Goal: Information Seeking & Learning: Learn about a topic

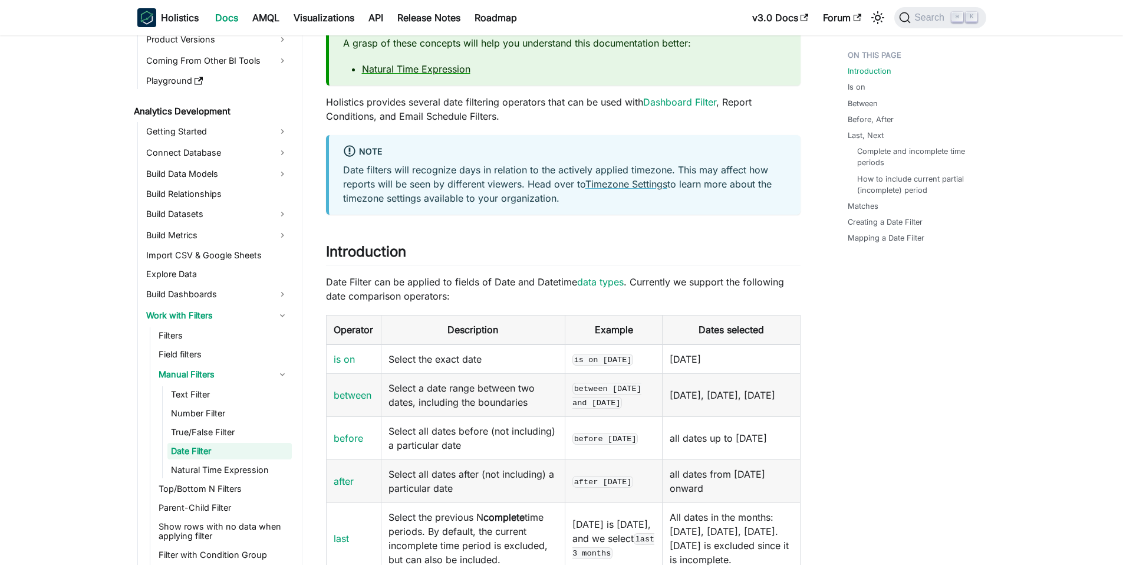
scroll to position [262, 0]
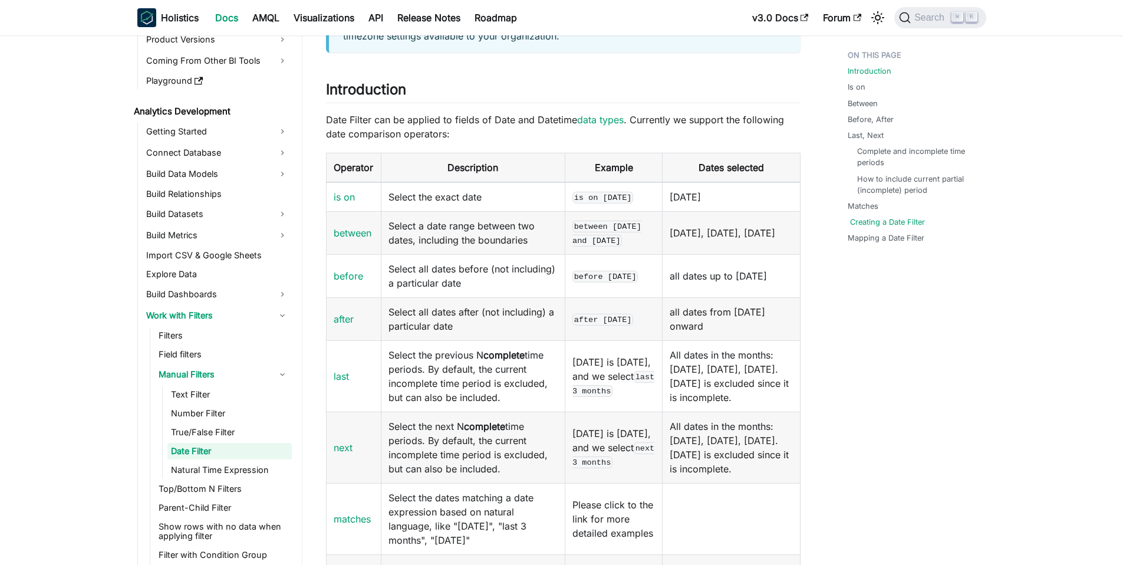
click at [898, 219] on link "Creating a Date Filter" at bounding box center [887, 221] width 75 height 11
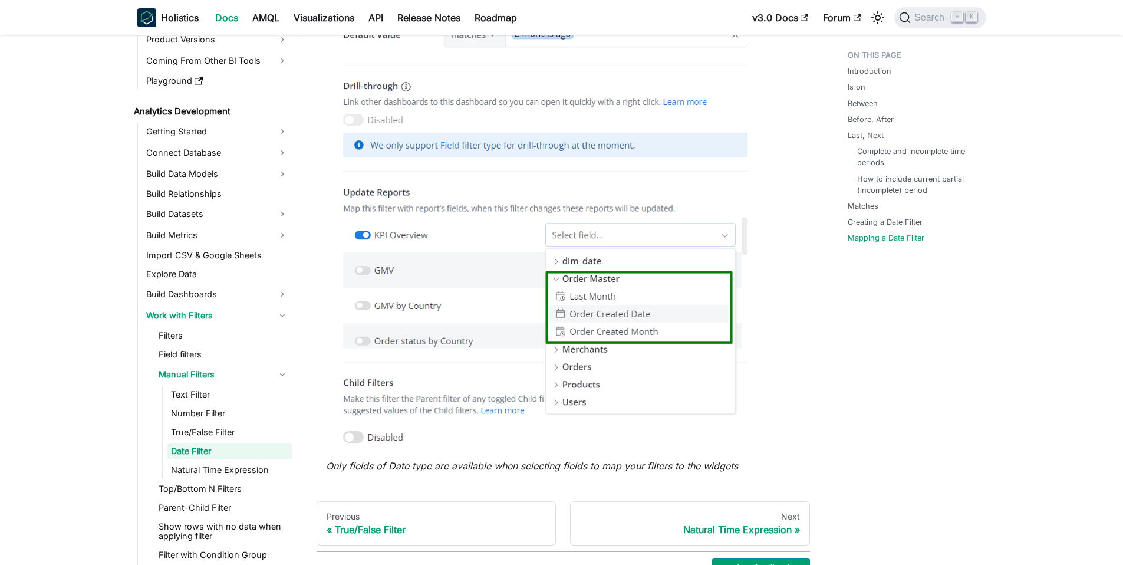
scroll to position [3738, 0]
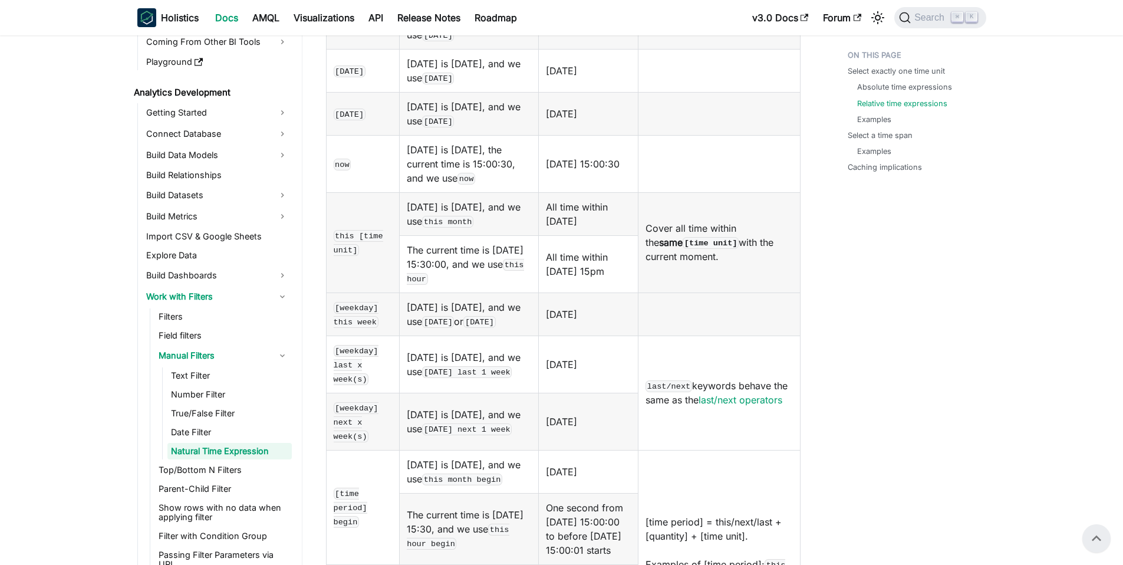
scroll to position [1007, 0]
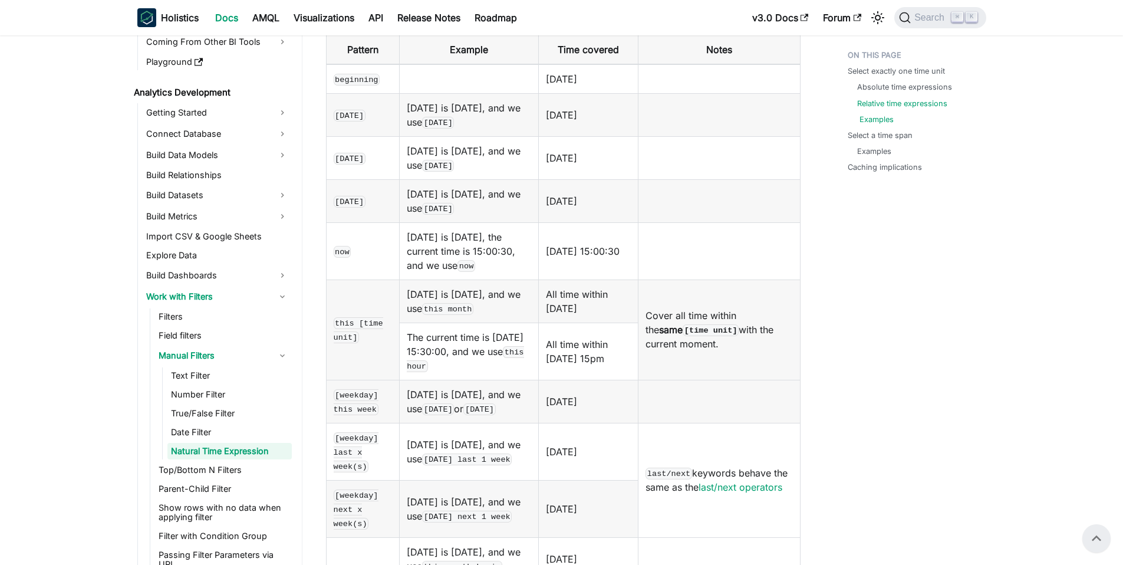
click at [870, 120] on link "Examples" at bounding box center [876, 119] width 34 height 11
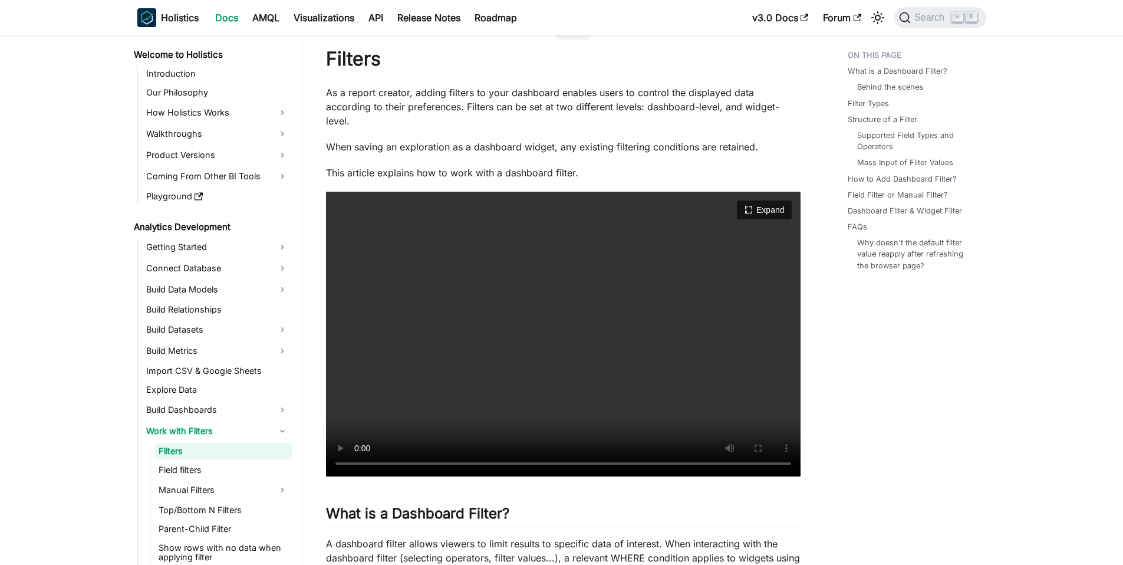
scroll to position [84, 0]
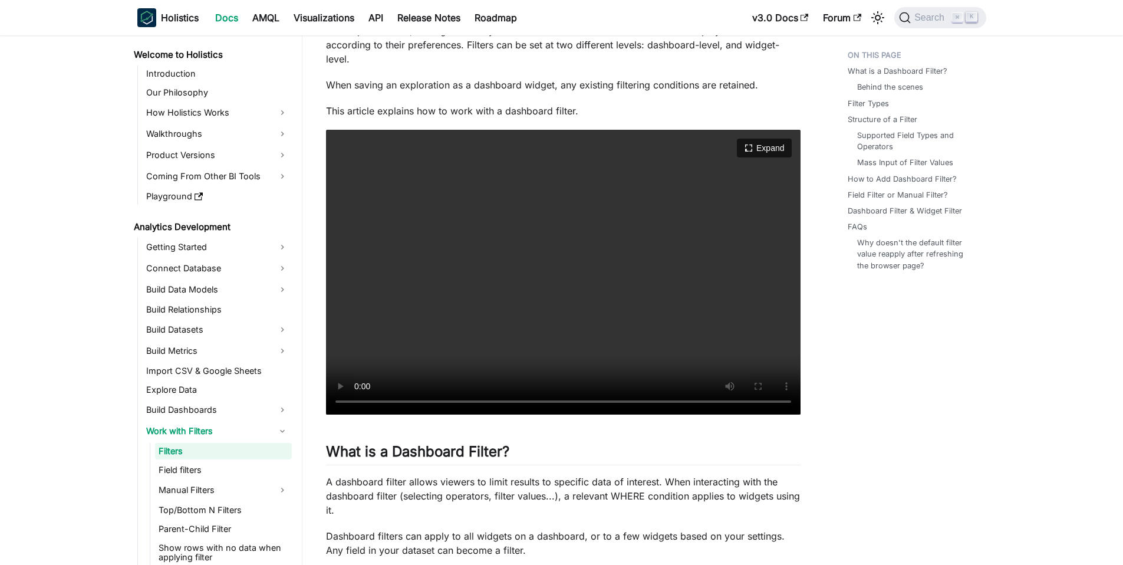
drag, startPoint x: 523, startPoint y: 240, endPoint x: 504, endPoint y: 239, distance: 19.5
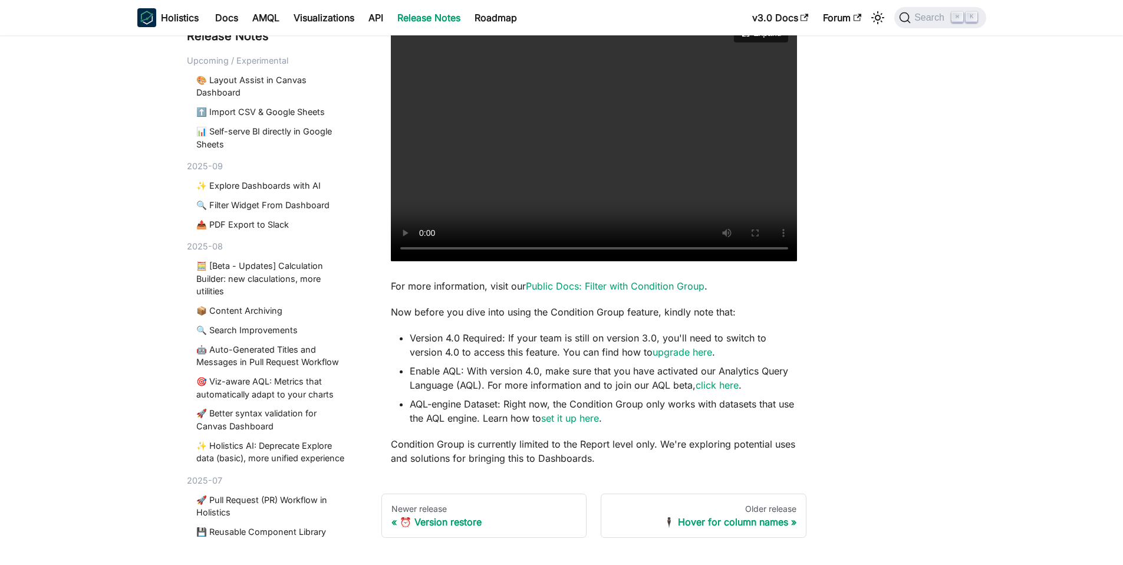
scroll to position [192, 0]
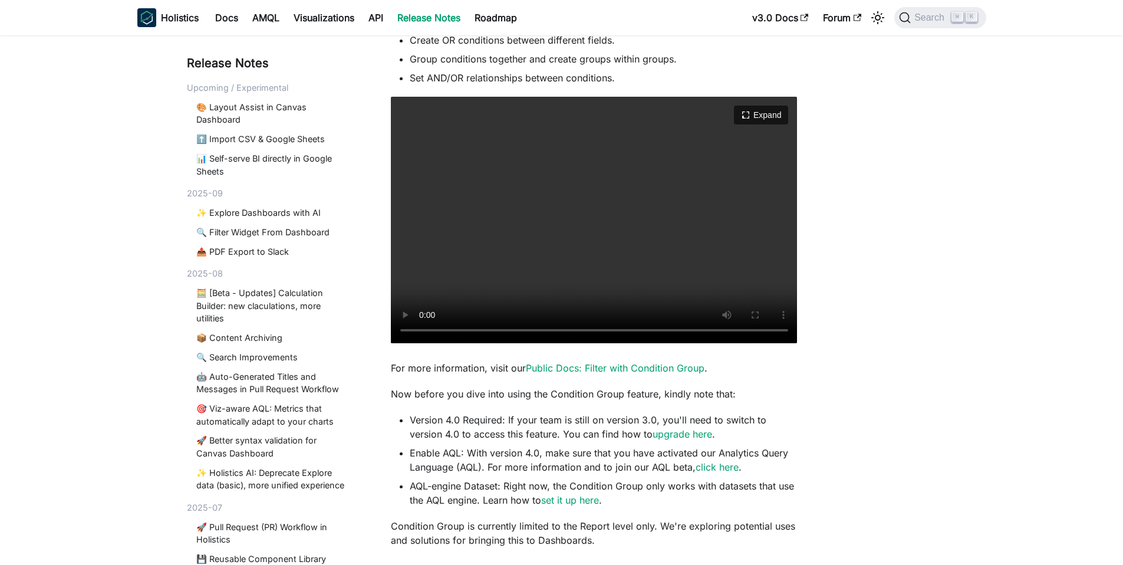
click at [661, 225] on video "Your browser does not support embedding video, but you can download it ." at bounding box center [594, 220] width 407 height 246
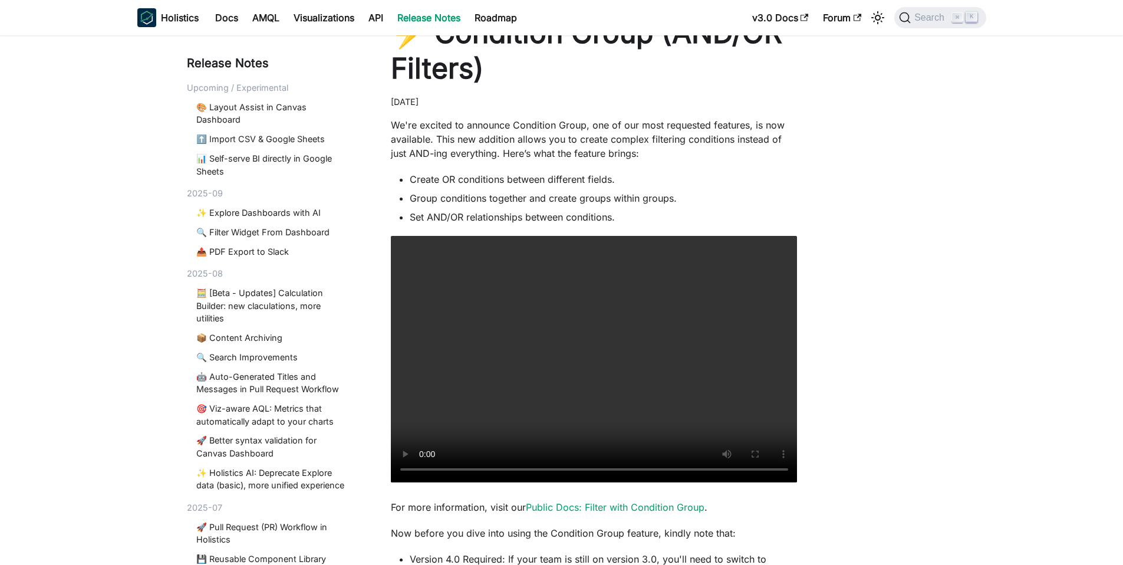
scroll to position [52, 0]
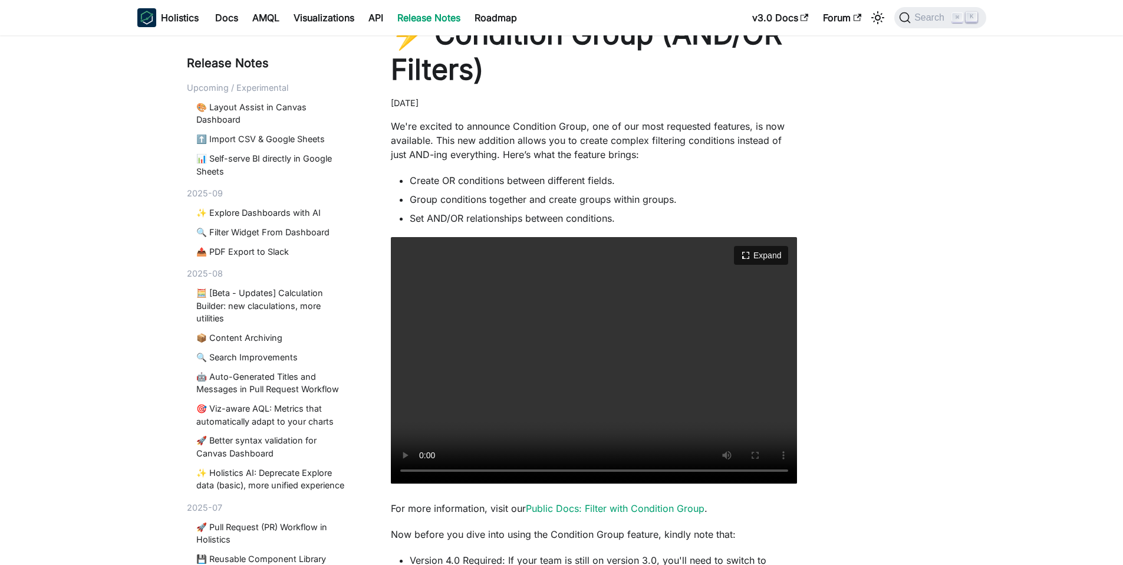
click at [576, 399] on video "Your browser does not support embedding video, but you can download it ." at bounding box center [594, 360] width 407 height 246
click at [562, 355] on video "Your browser does not support embedding video, but you can download it ." at bounding box center [594, 360] width 407 height 246
click at [591, 367] on video "Your browser does not support embedding video, but you can download it ." at bounding box center [594, 360] width 407 height 246
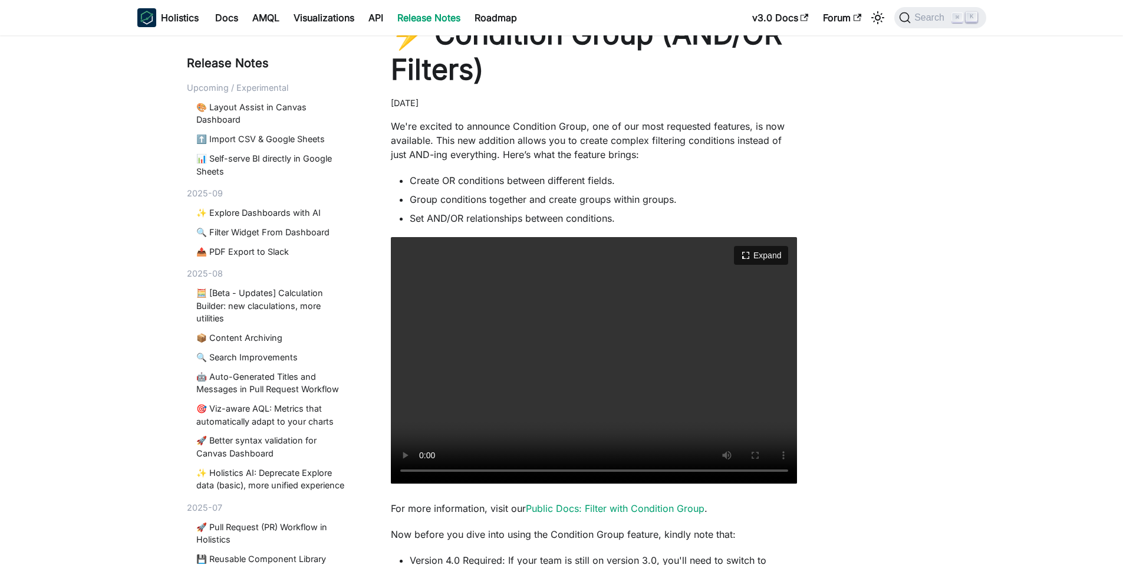
click at [611, 305] on video "Your browser does not support embedding video, but you can download it ." at bounding box center [594, 360] width 407 height 246
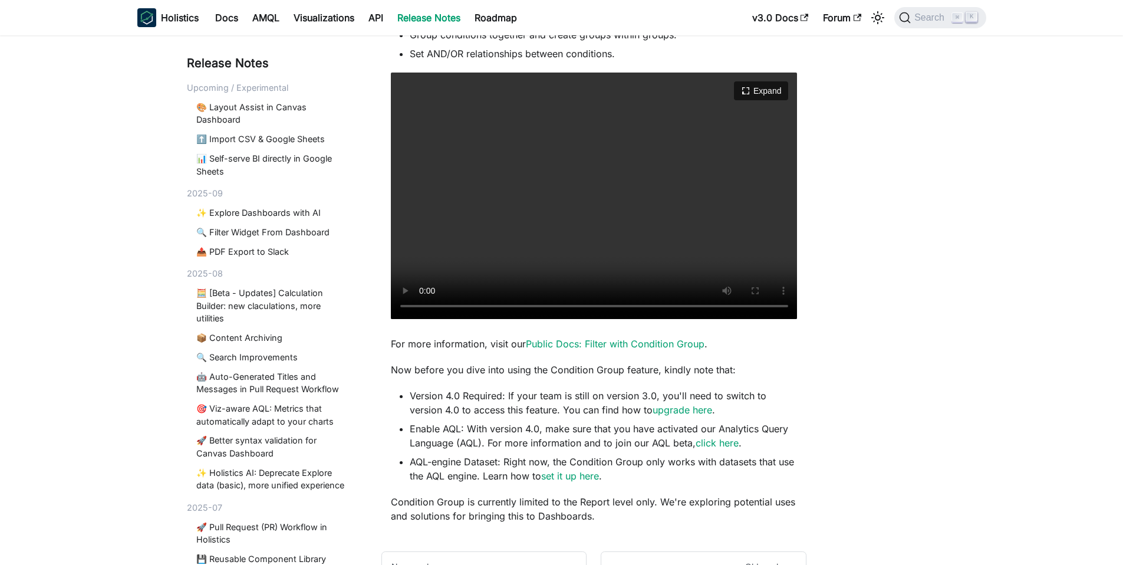
scroll to position [0, 0]
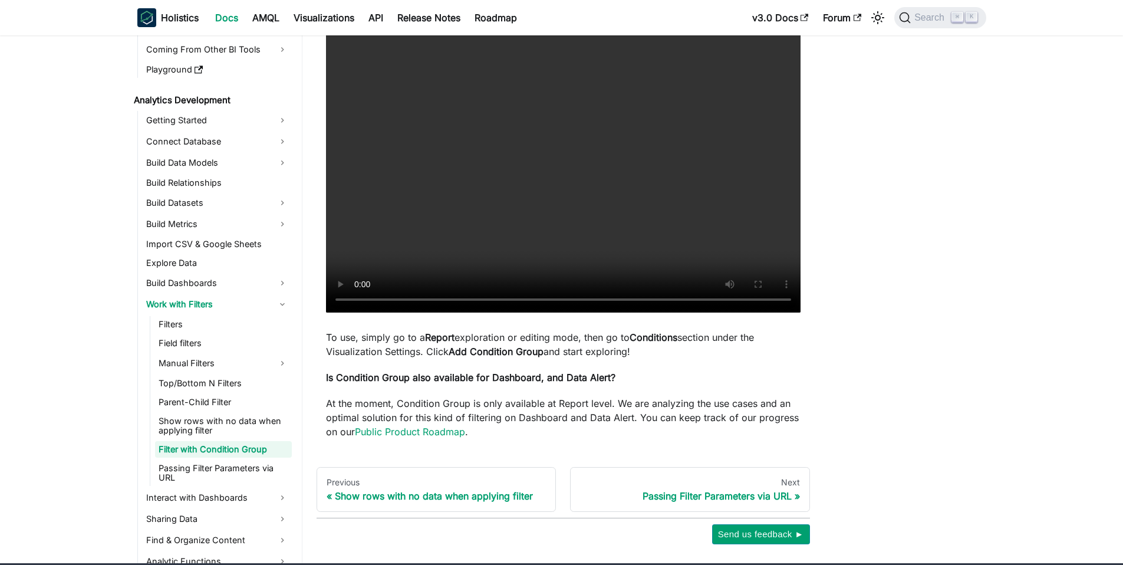
scroll to position [137, 0]
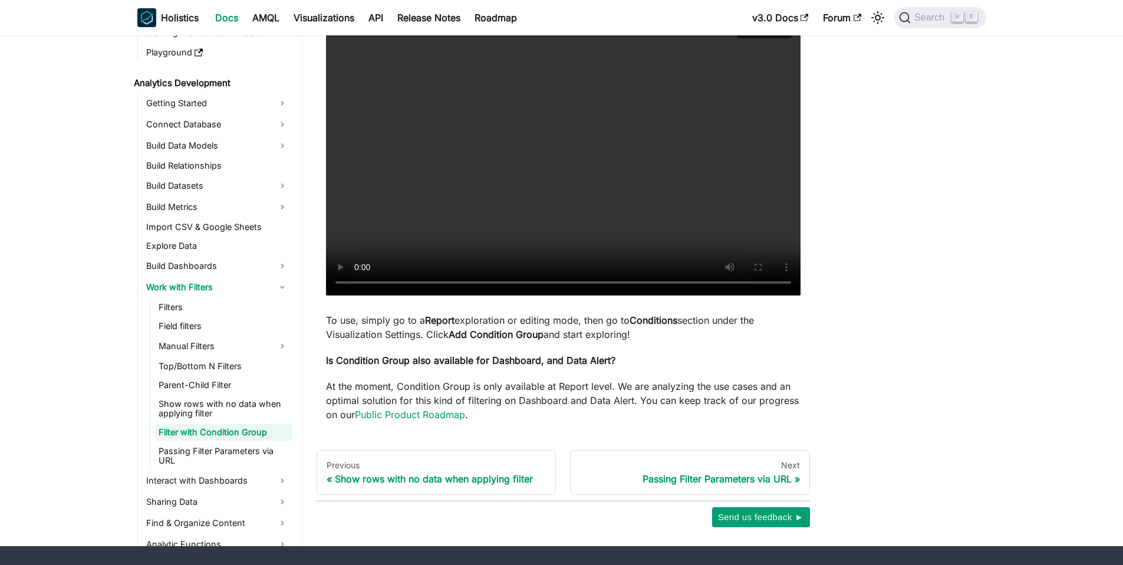
click at [585, 238] on video "Your browser does not support embedding video, but you can download it ." at bounding box center [563, 153] width 474 height 285
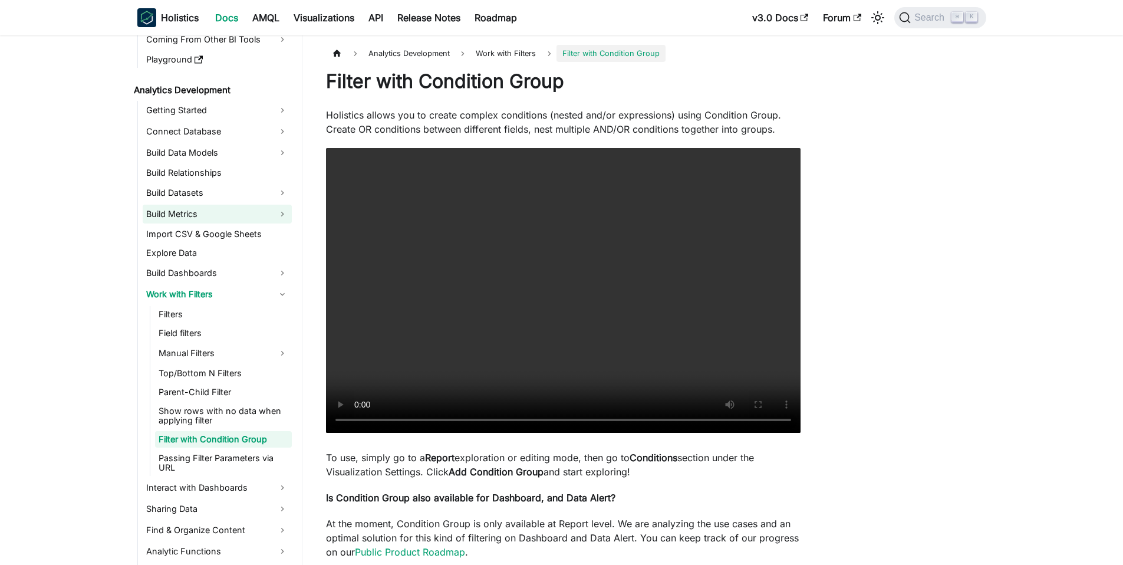
scroll to position [138, 0]
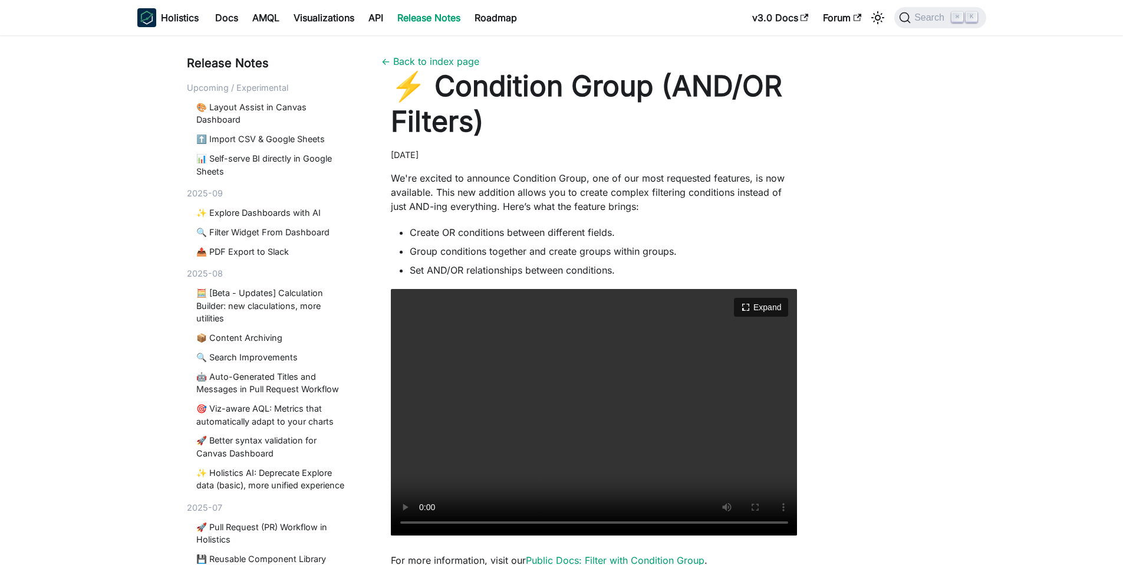
click at [775, 361] on video "Your browser does not support embedding video, but you can download it ." at bounding box center [594, 412] width 407 height 246
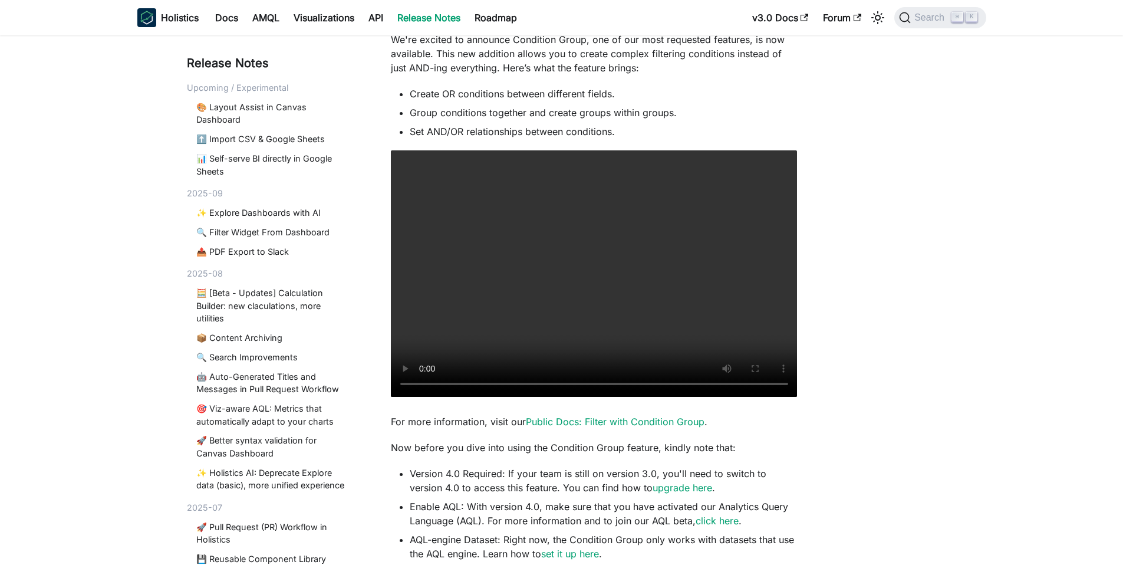
scroll to position [337, 0]
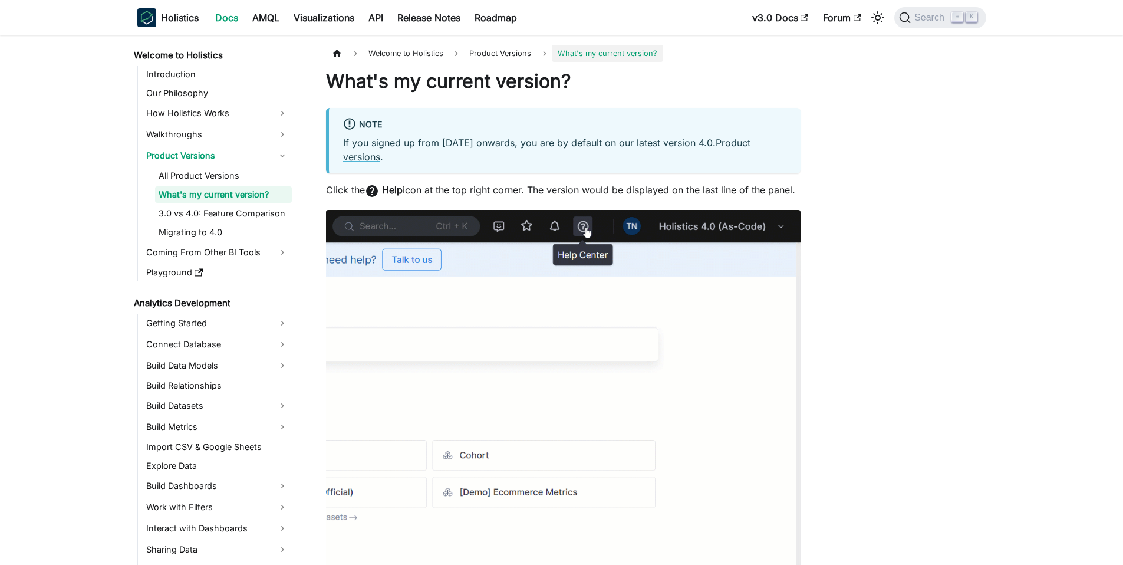
click at [678, 306] on img at bounding box center [563, 465] width 474 height 510
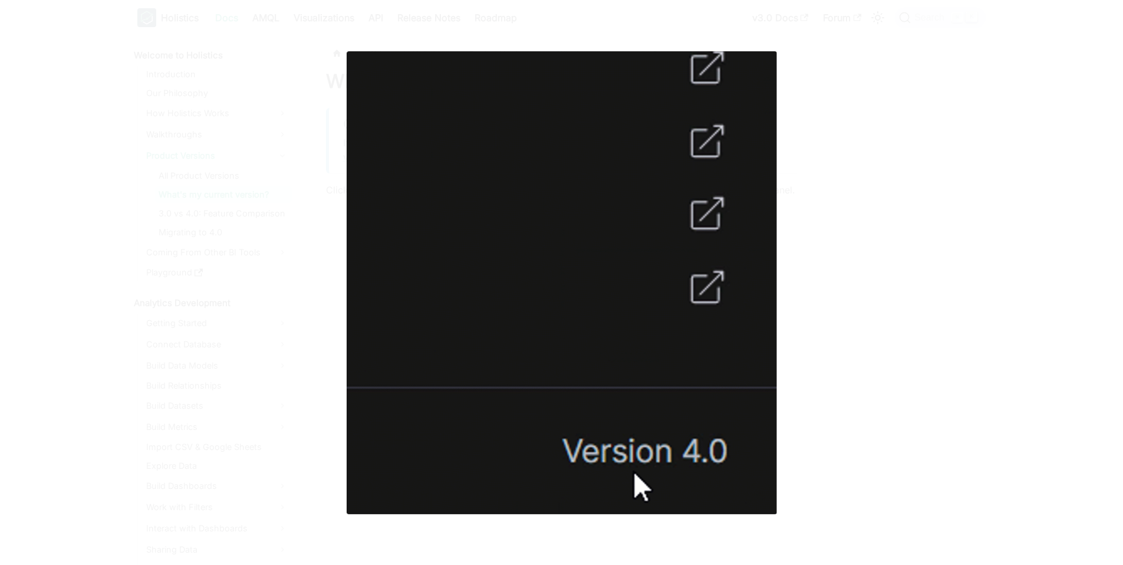
click at [708, 242] on img at bounding box center [562, 282] width 430 height 463
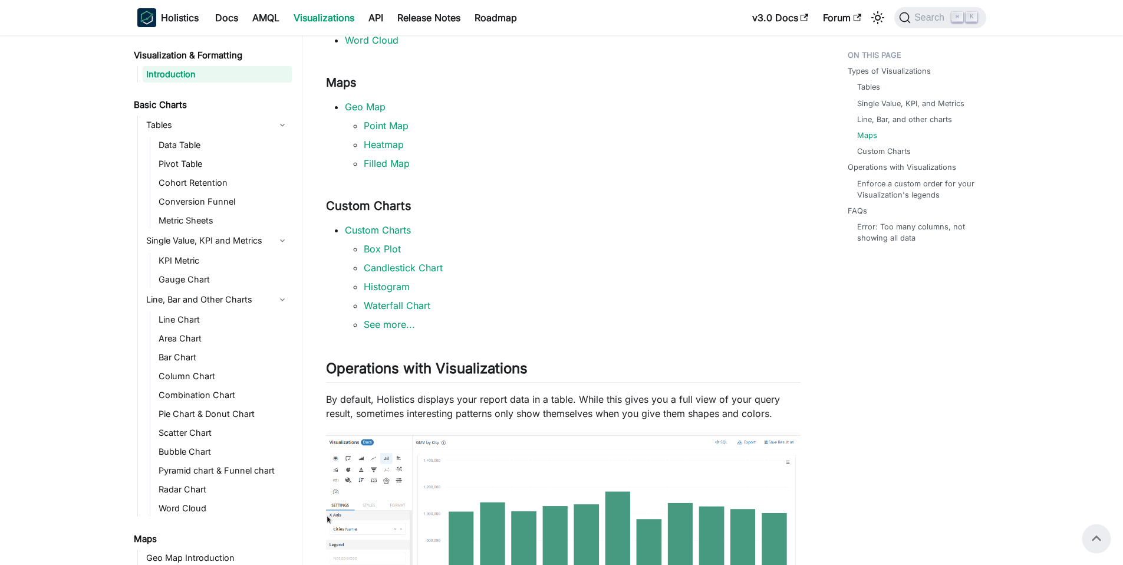
scroll to position [622, 0]
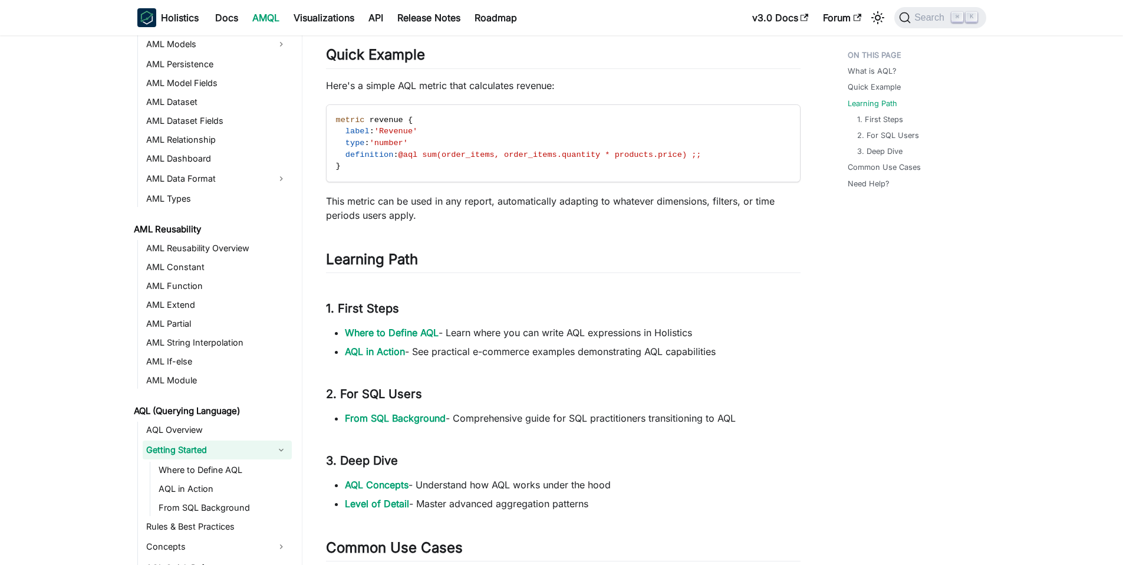
scroll to position [357, 0]
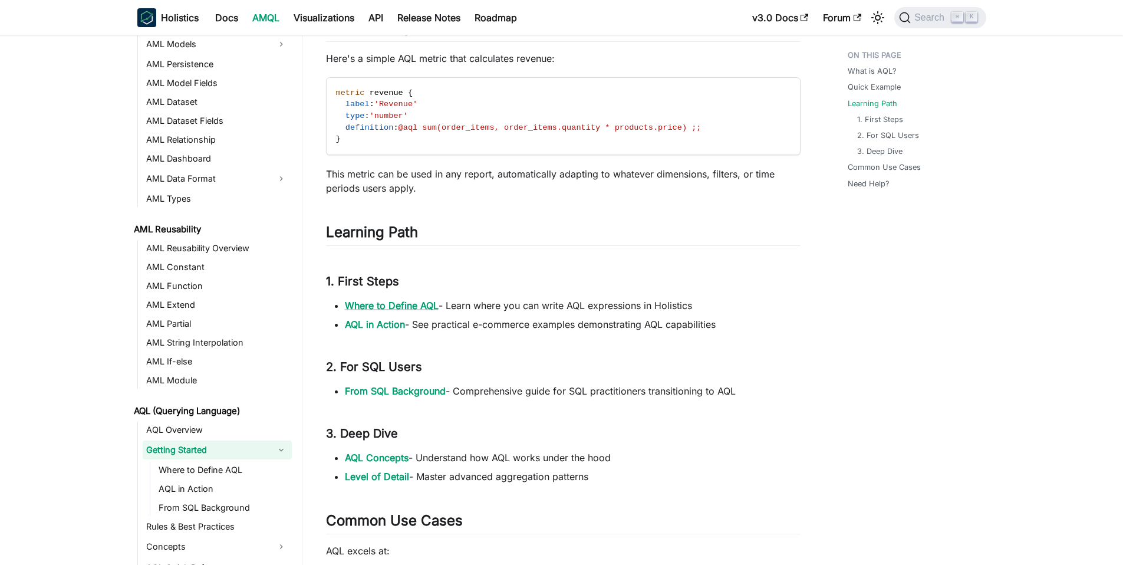
click at [388, 304] on link "Where to Define AQL" at bounding box center [392, 305] width 94 height 12
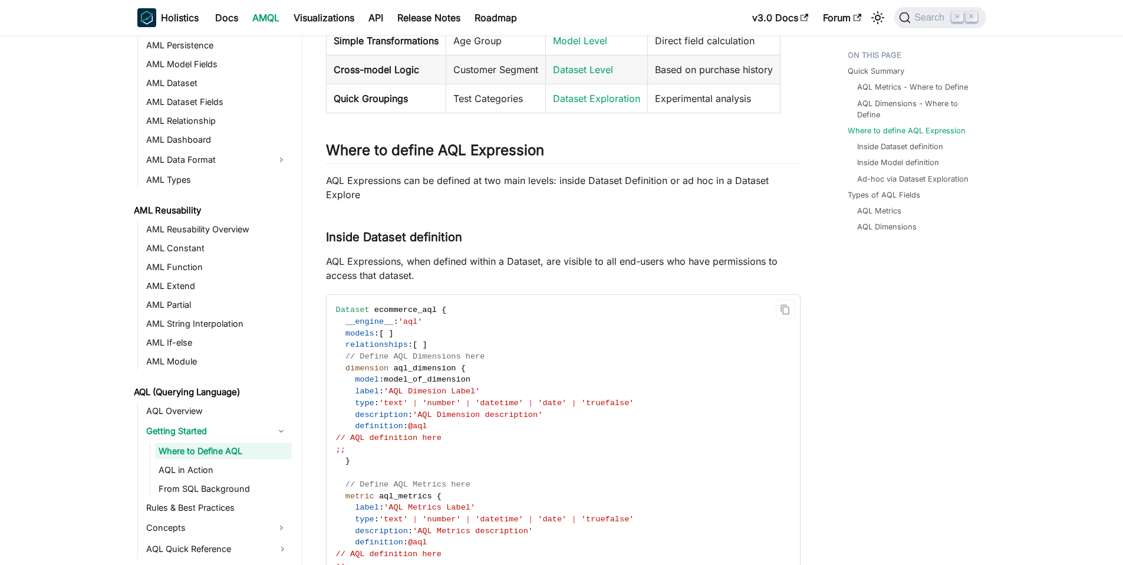
scroll to position [491, 0]
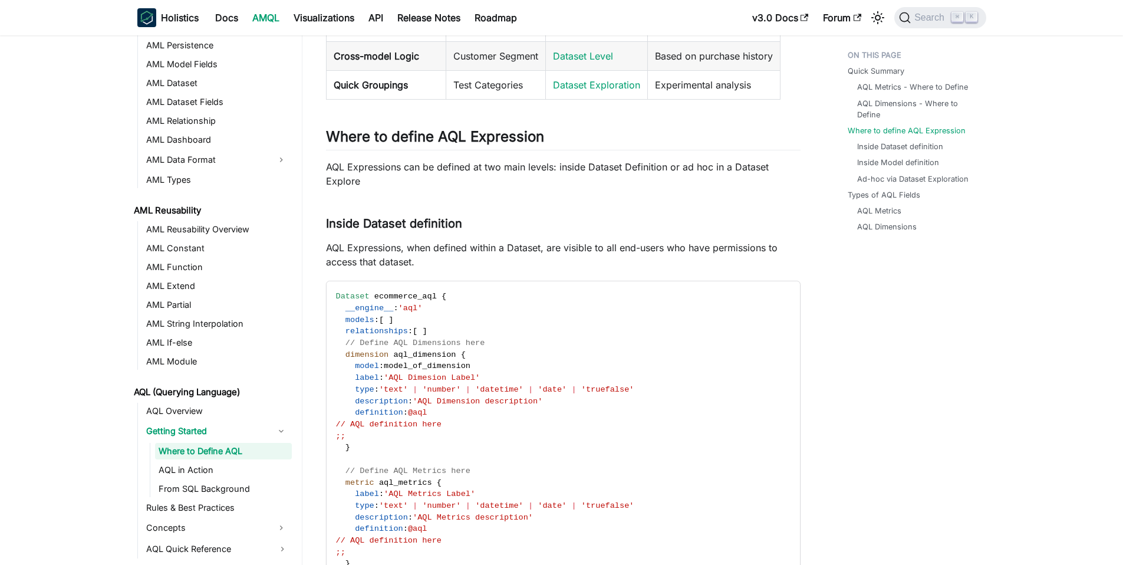
click at [583, 186] on p "AQL Expressions can be defined at two main levels: inside Dataset Definition or…" at bounding box center [563, 174] width 474 height 28
